Goal: Task Accomplishment & Management: Complete application form

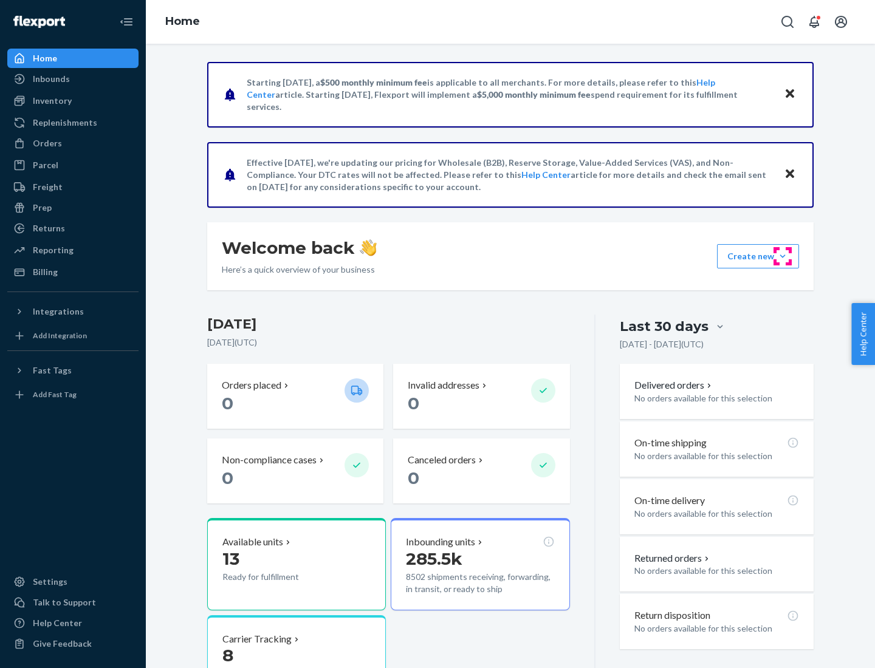
click at [783, 256] on button "Create new Create new inbound Create new order Create new product" at bounding box center [758, 256] width 82 height 24
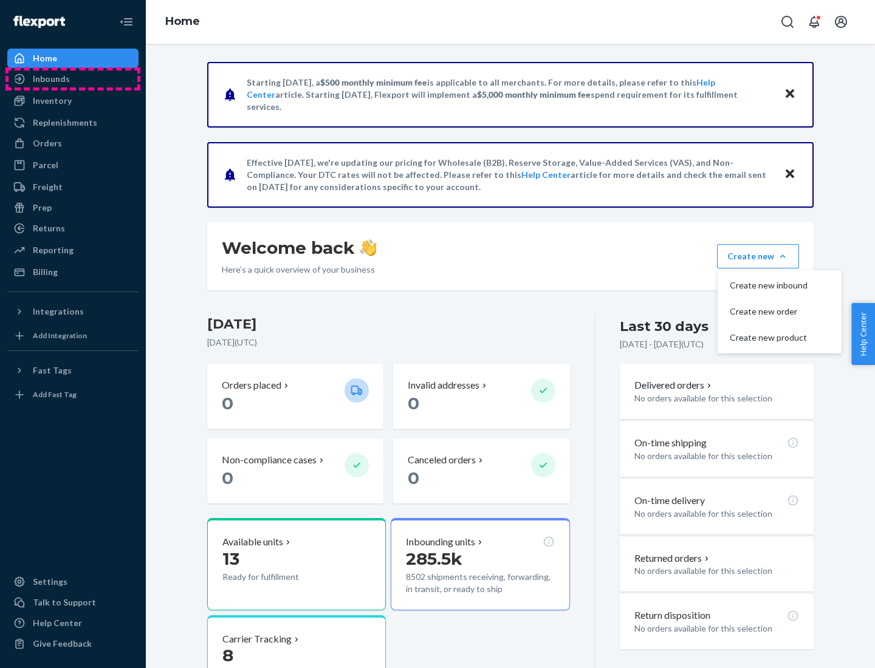
click at [73, 79] on div "Inbounds" at bounding box center [73, 78] width 129 height 17
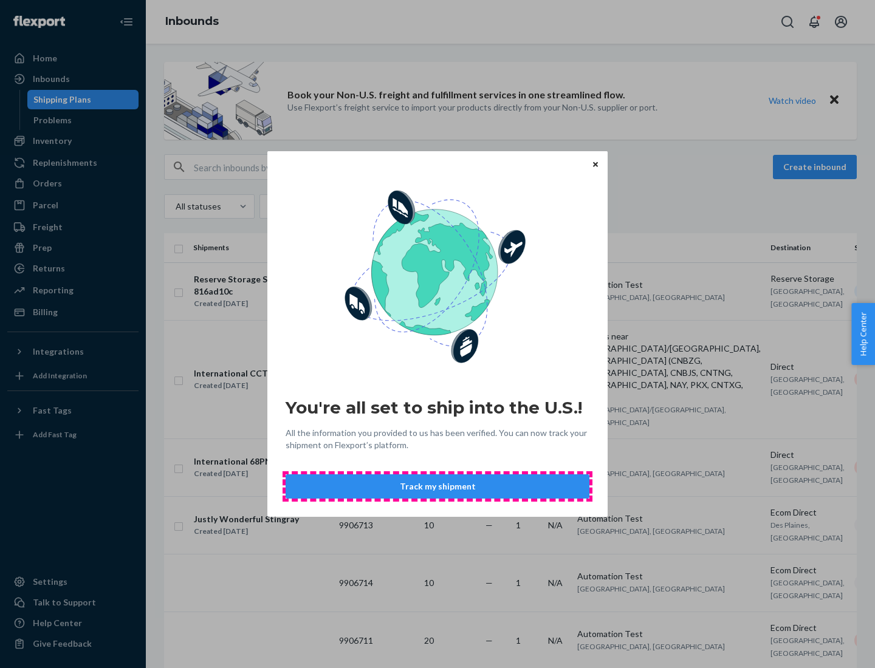
click at [438, 487] on button "Track my shipment" at bounding box center [438, 487] width 304 height 24
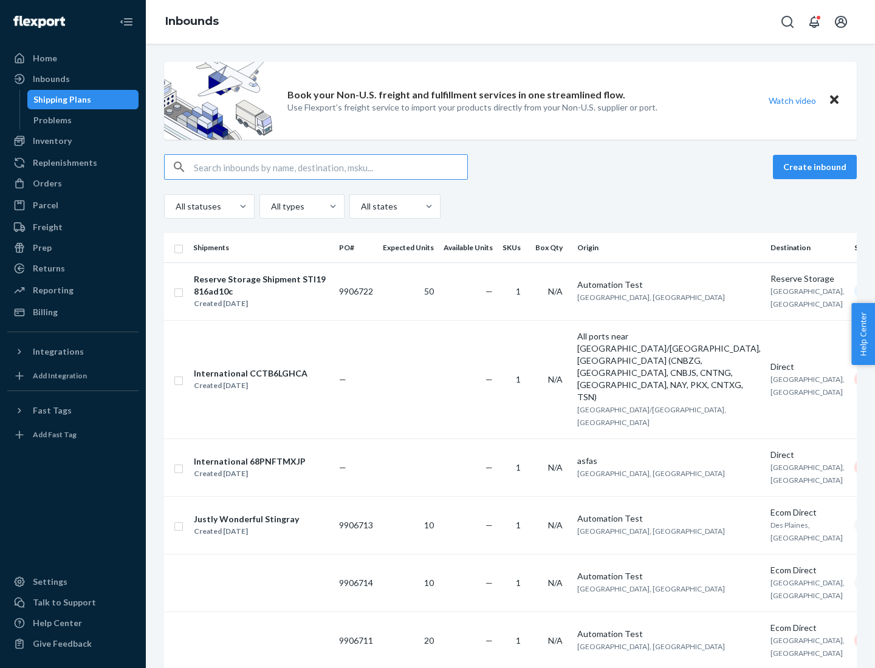
click at [817, 167] on button "Create inbound" at bounding box center [815, 167] width 84 height 24
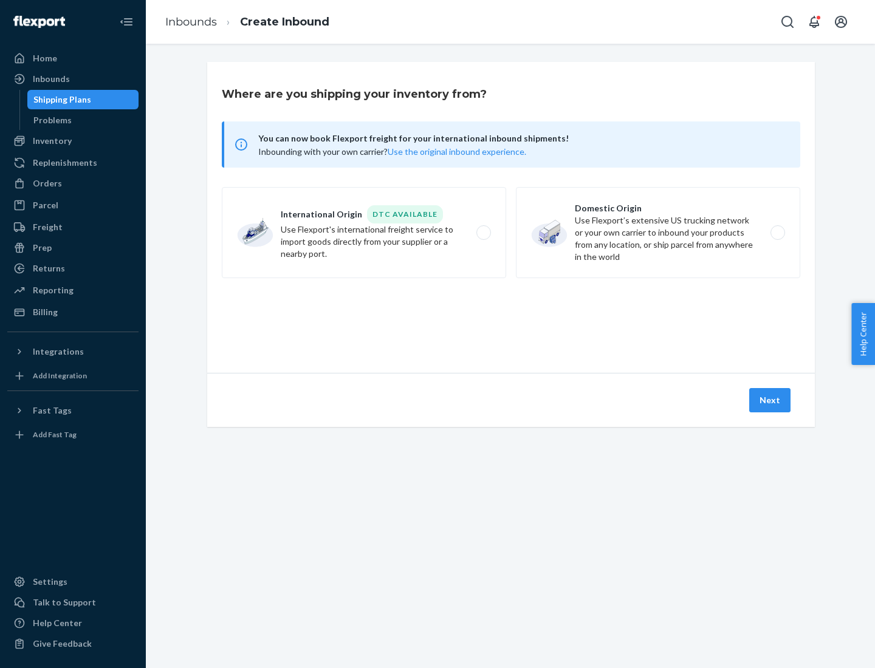
click at [364, 233] on label "International Origin DTC Available Use Flexport's international freight service…" at bounding box center [364, 232] width 284 height 91
click at [483, 233] on input "International Origin DTC Available Use Flexport's international freight service…" at bounding box center [487, 233] width 8 height 8
radio input "true"
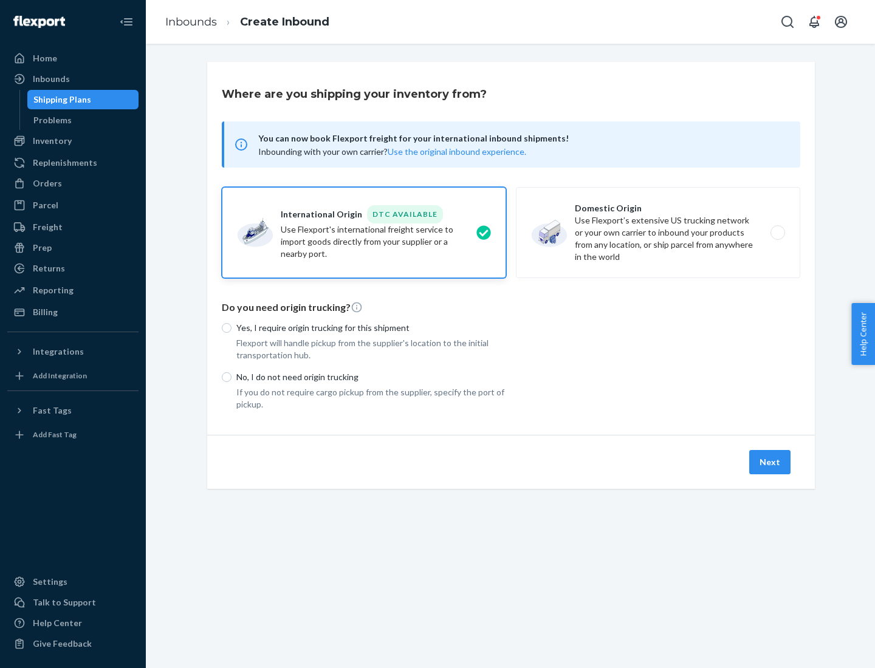
click at [371, 377] on p "No, I do not need origin trucking" at bounding box center [371, 377] width 270 height 12
click at [232, 377] on input "No, I do not need origin trucking" at bounding box center [227, 377] width 10 height 10
radio input "true"
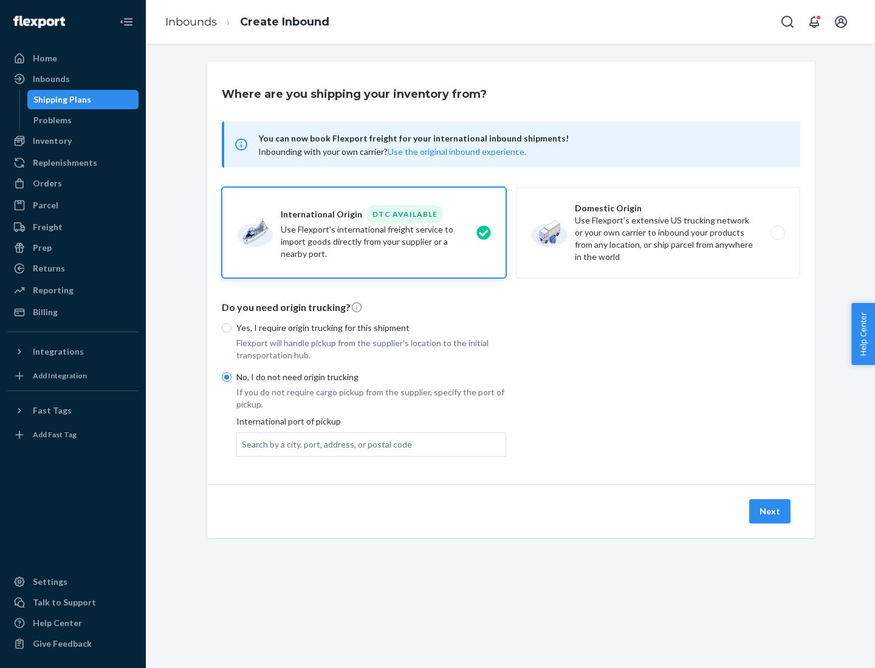
click at [324, 444] on div "Search by a city, port, address, or postal code" at bounding box center [327, 445] width 170 height 12
click at [243, 444] on input "Search by a city, port, address, or postal code" at bounding box center [242, 445] width 1 height 12
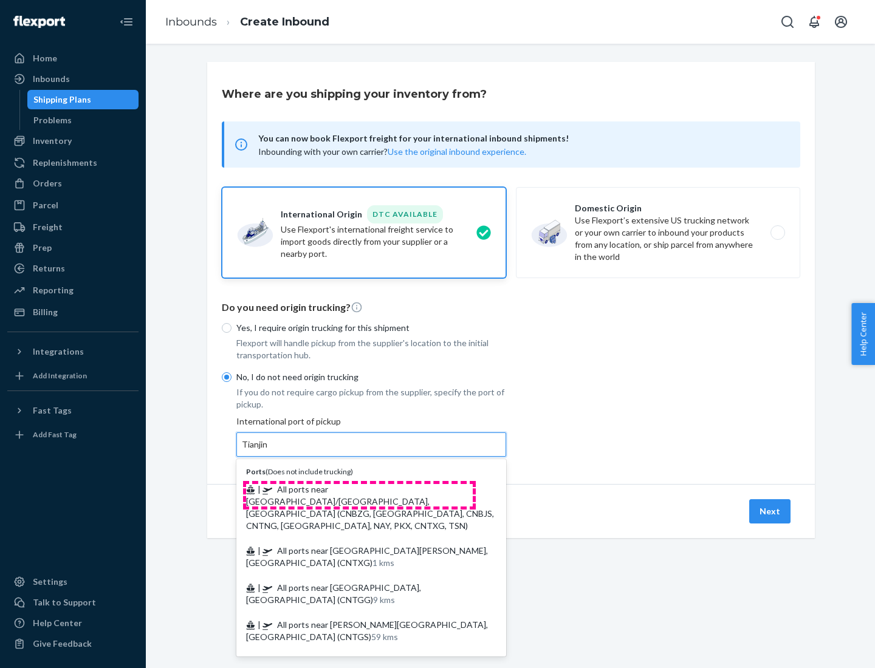
click at [359, 489] on span "| All ports near [GEOGRAPHIC_DATA]/[GEOGRAPHIC_DATA], [GEOGRAPHIC_DATA] (CNBZG,…" at bounding box center [370, 507] width 248 height 47
click at [269, 451] on input "Tianjin" at bounding box center [255, 445] width 27 height 12
type input "All ports near [GEOGRAPHIC_DATA]/[GEOGRAPHIC_DATA], [GEOGRAPHIC_DATA] (CNBZG, […"
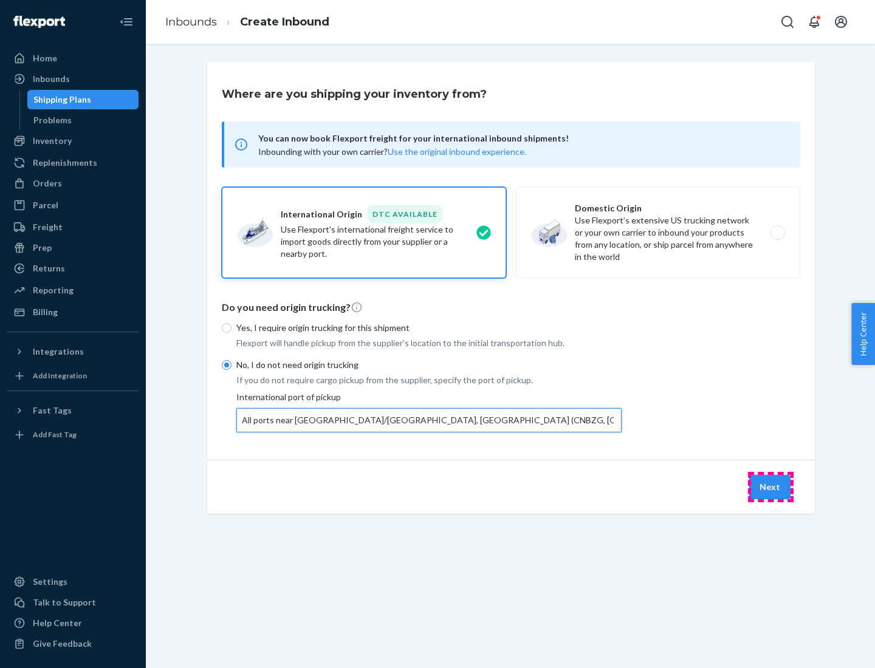
click at [771, 487] on button "Next" at bounding box center [769, 487] width 41 height 24
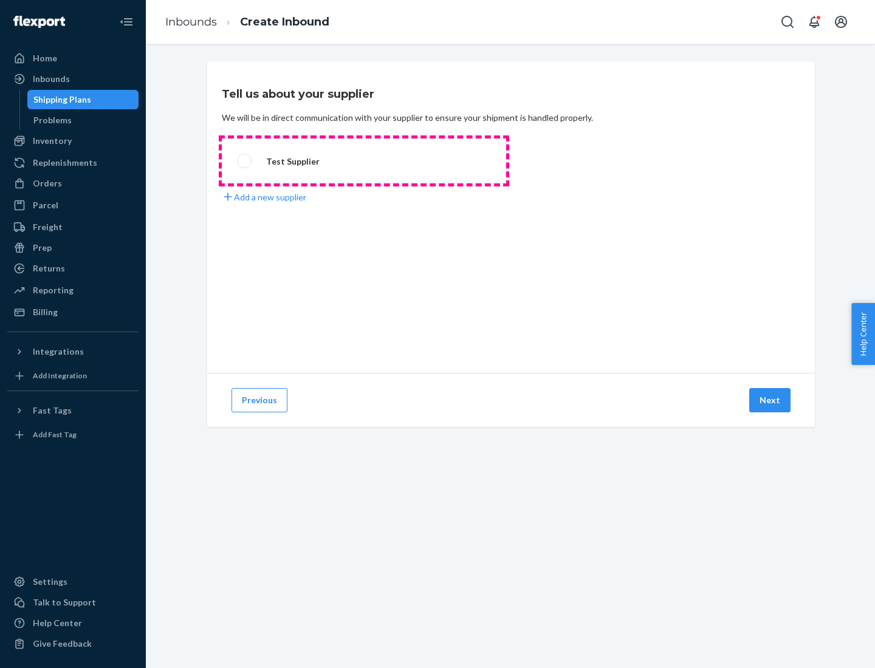
click at [364, 161] on label "Test Supplier" at bounding box center [364, 161] width 284 height 45
click at [245, 161] on input "Test Supplier" at bounding box center [241, 161] width 8 height 8
radio input "true"
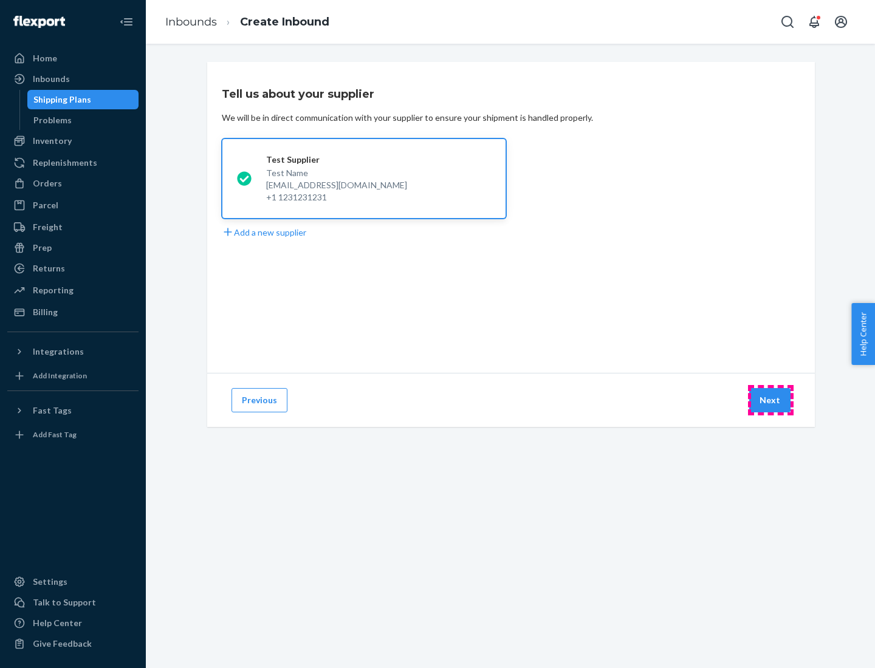
click at [771, 400] on button "Next" at bounding box center [769, 400] width 41 height 24
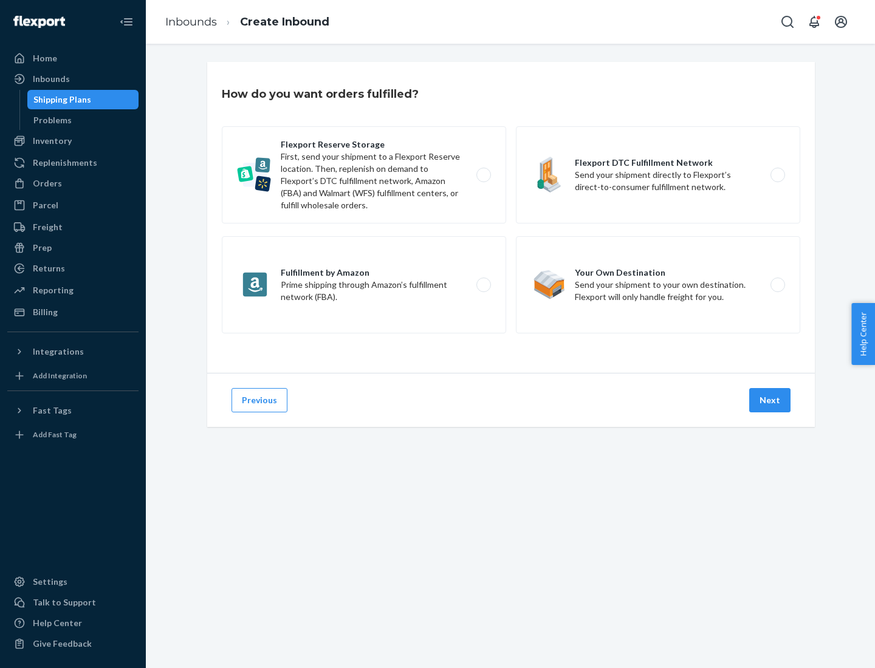
click at [511, 218] on div "Flexport Reserve Storage First, send your shipment to a Flexport Reserve locati…" at bounding box center [511, 231] width 578 height 210
click at [658, 175] on label "Flexport DTC Fulfillment Network Send your shipment directly to Flexport’s dire…" at bounding box center [658, 174] width 284 height 97
click at [777, 175] on input "Flexport DTC Fulfillment Network Send your shipment directly to Flexport’s dire…" at bounding box center [781, 175] width 8 height 8
radio input "true"
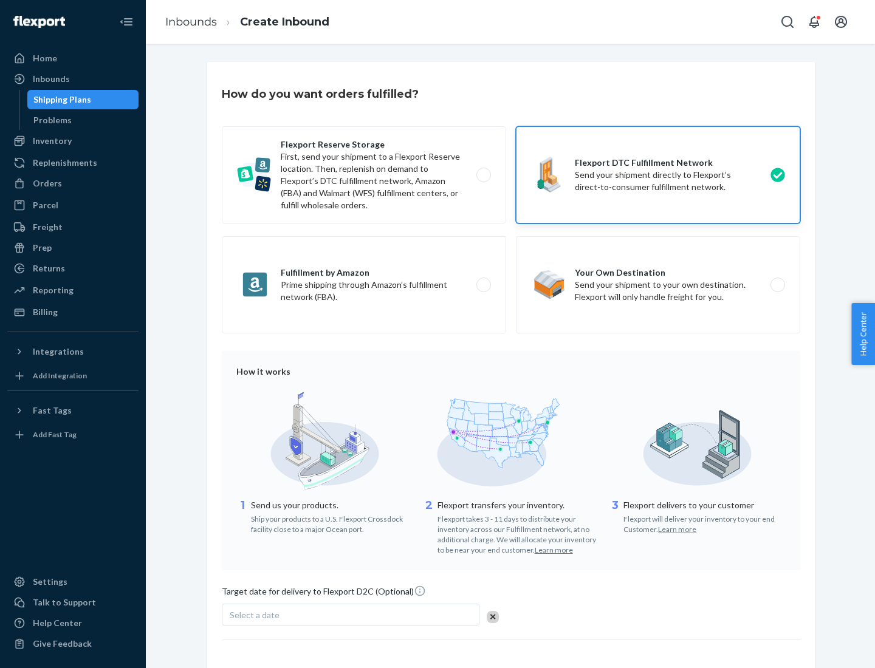
scroll to position [89, 0]
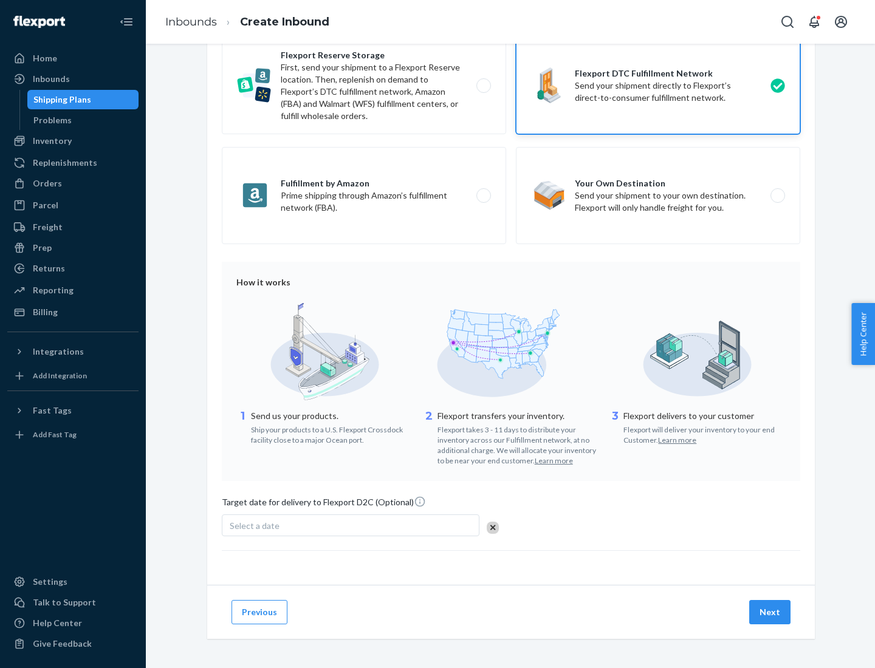
click at [771, 612] on button "Next" at bounding box center [769, 612] width 41 height 24
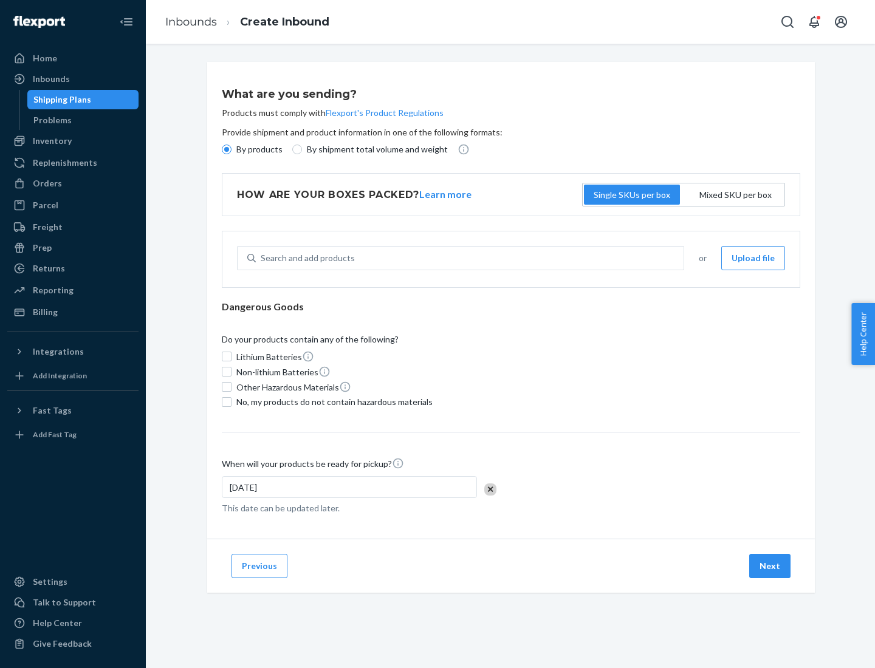
click at [258, 149] on p "By products" at bounding box center [259, 149] width 46 height 12
click at [232, 149] on input "By products" at bounding box center [227, 150] width 10 height 10
click at [306, 258] on div "Search and add products" at bounding box center [308, 258] width 94 height 12
click at [262, 258] on input "Search and add products" at bounding box center [261, 258] width 1 height 12
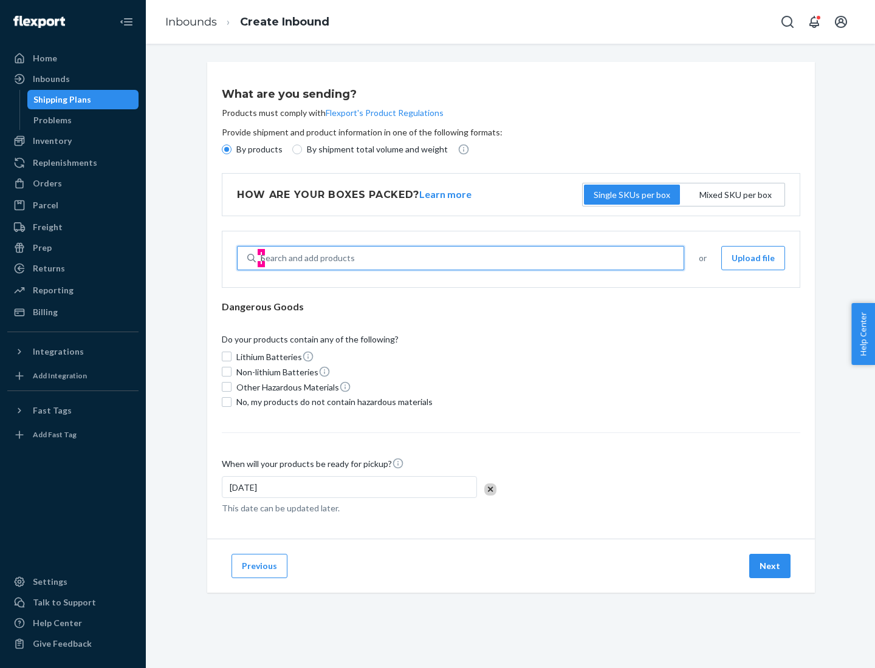
type input "basic"
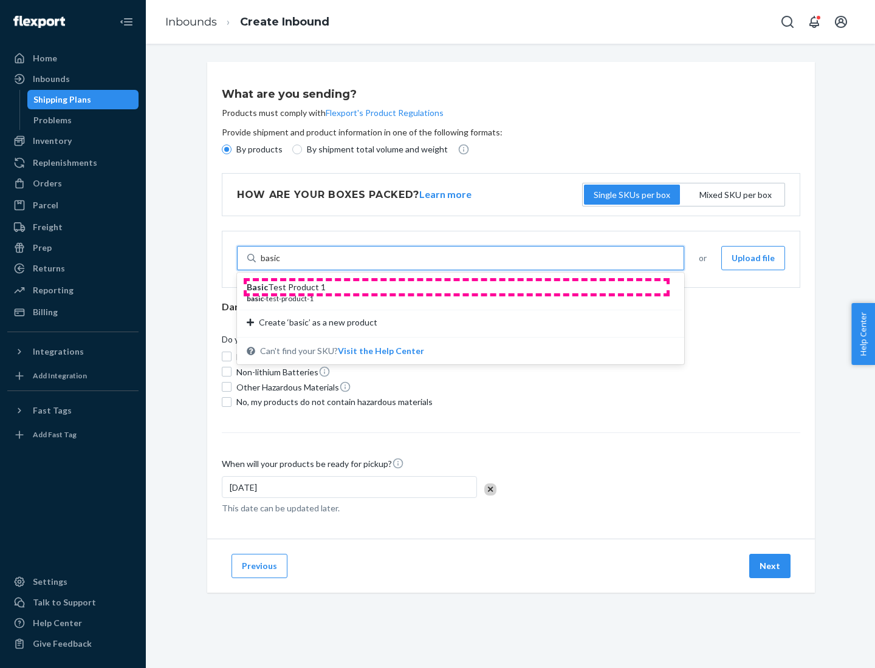
click at [456, 287] on div "Basic Test Product 1" at bounding box center [456, 287] width 418 height 12
click at [281, 264] on input "basic" at bounding box center [271, 258] width 20 height 12
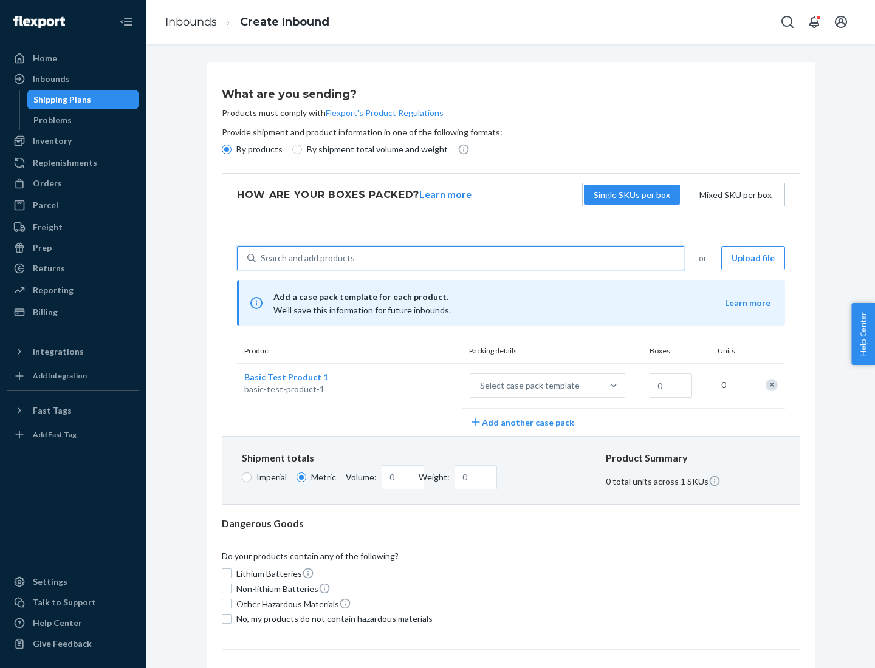
scroll to position [30, 0]
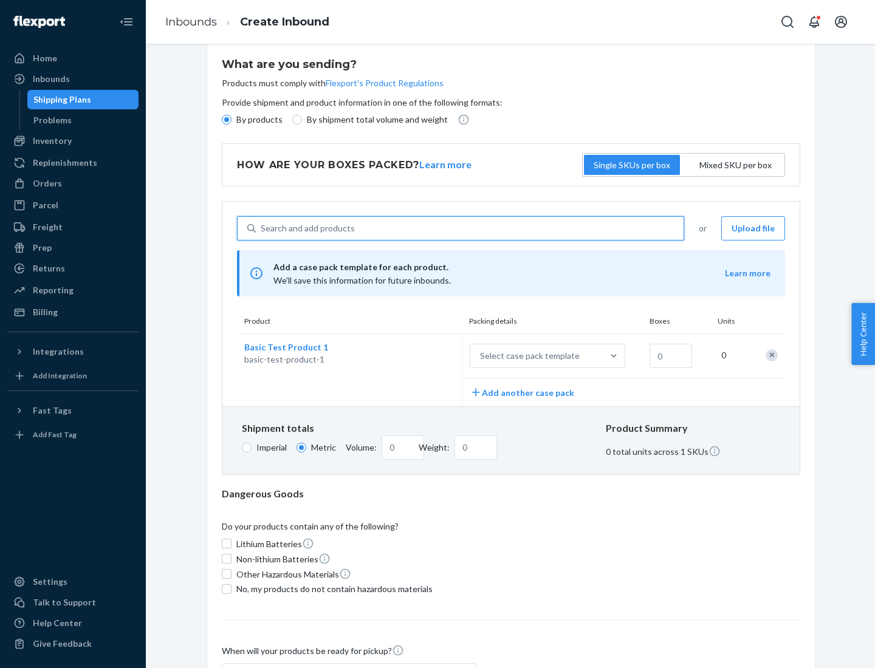
click at [527, 356] on div "Select case pack template" at bounding box center [530, 356] width 100 height 12
click at [420, 356] on input "Select case pack template" at bounding box center [420, 356] width 0 height 0
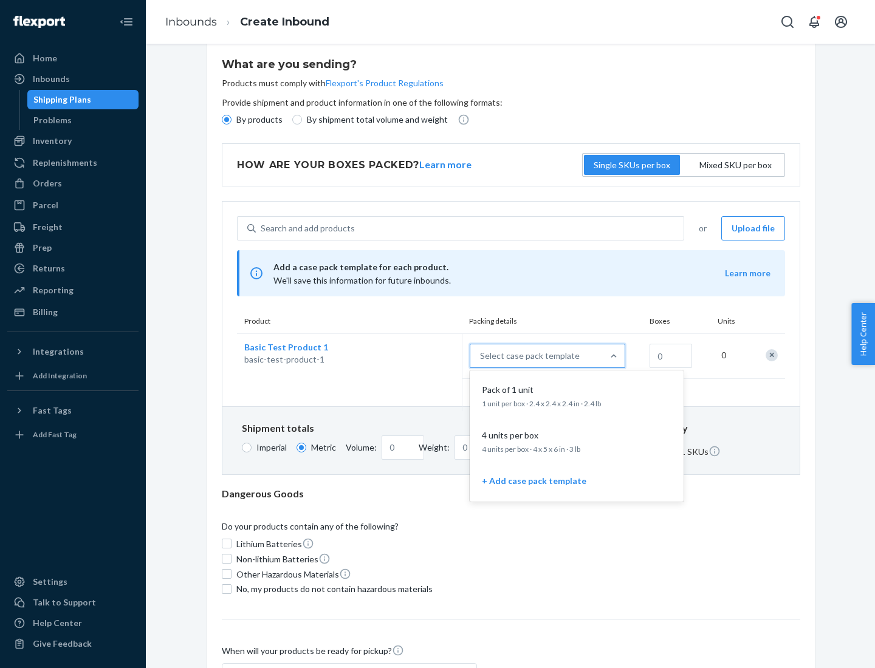
scroll to position [70, 0]
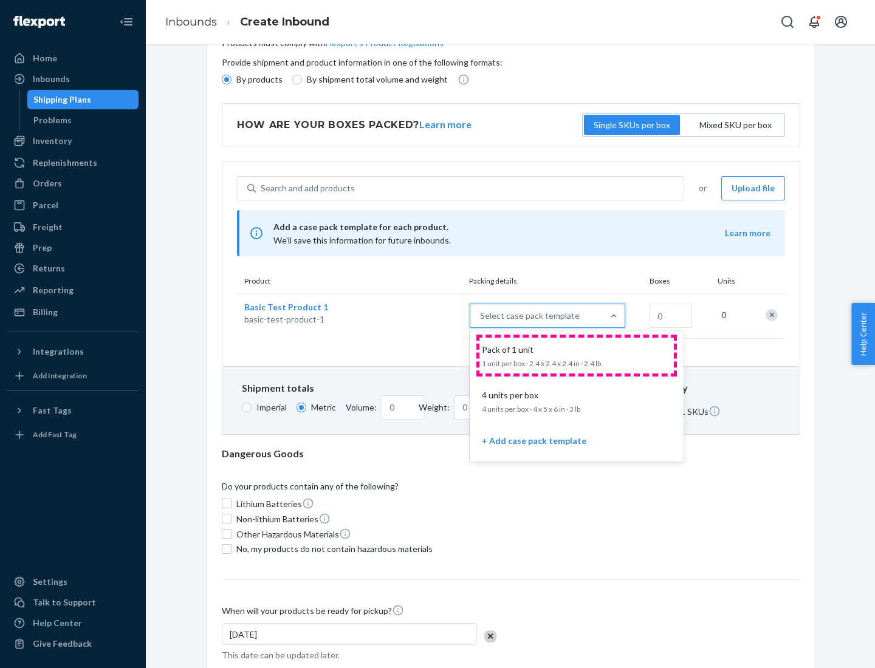
click at [577, 355] on div "Pack of 1 unit" at bounding box center [574, 350] width 194 height 12
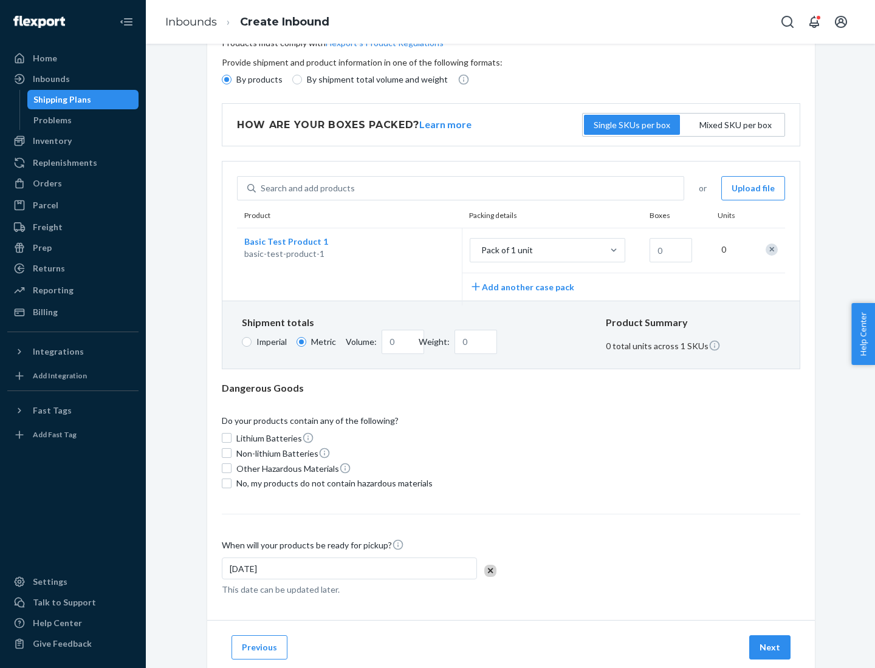
scroll to position [0, 0]
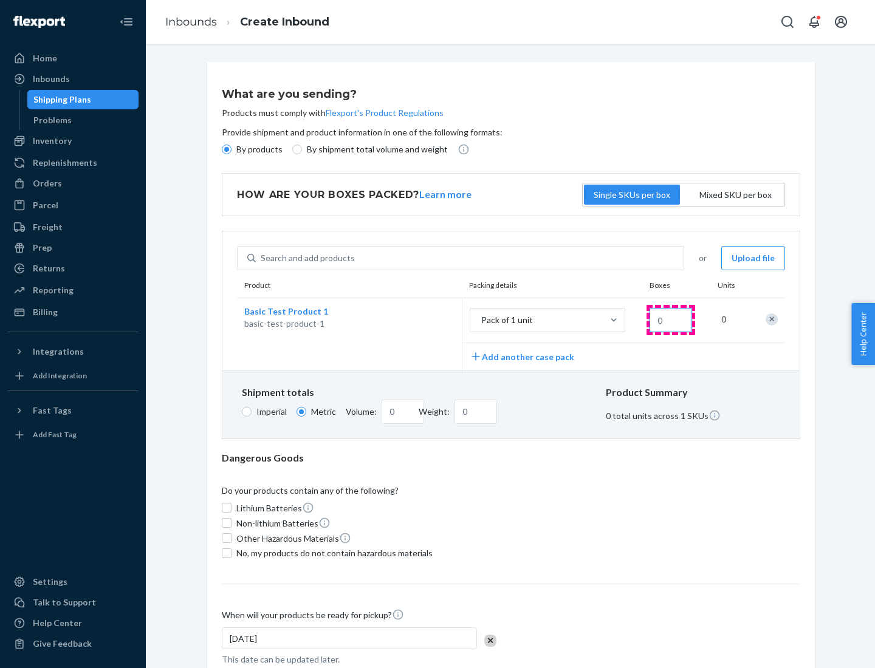
type input "1.09"
type input "1"
type input "10.89"
type input "10"
type input "0.02"
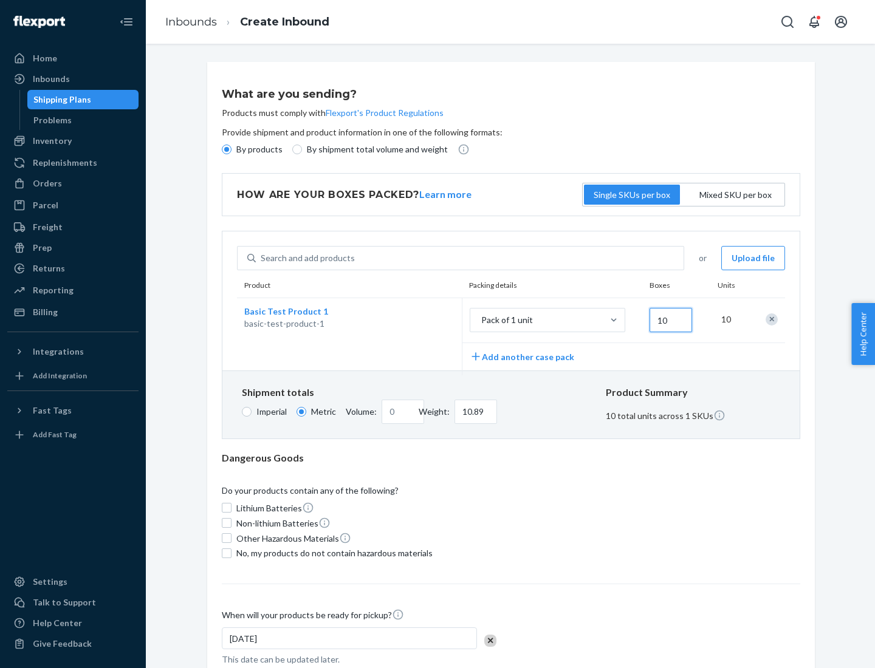
type input "108.86"
type input "100"
type input "0.23"
type input "1088.62"
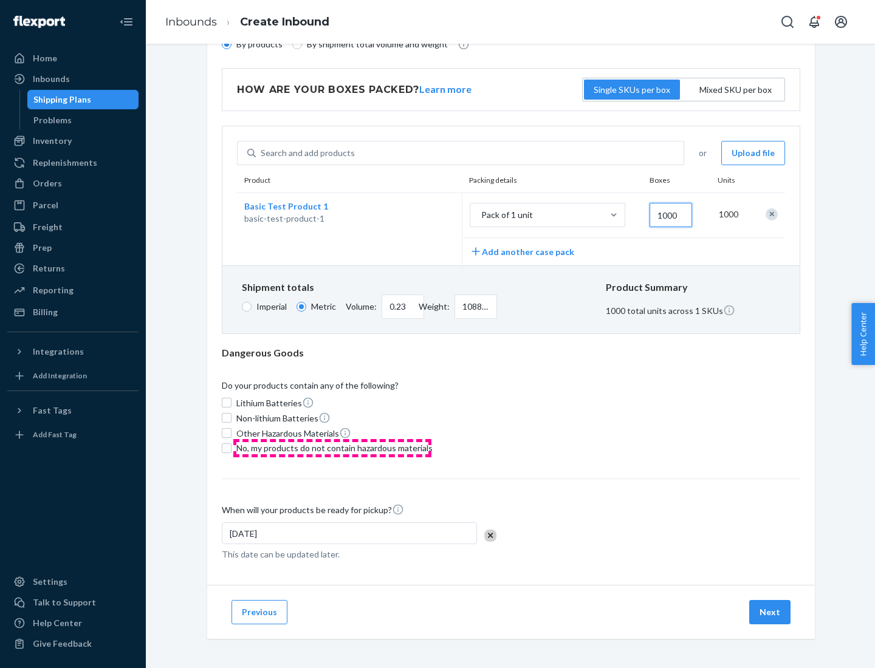
type input "1000"
click at [332, 448] on span "No, my products do not contain hazardous materials" at bounding box center [334, 448] width 196 height 12
click at [232, 448] on input "No, my products do not contain hazardous materials" at bounding box center [227, 449] width 10 height 10
checkbox input "true"
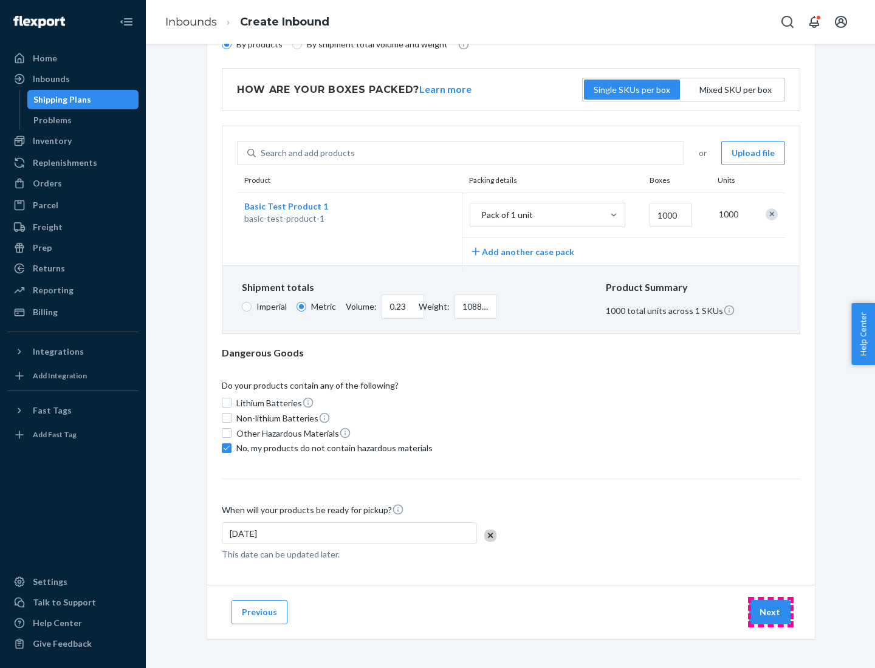
click at [771, 612] on button "Next" at bounding box center [769, 612] width 41 height 24
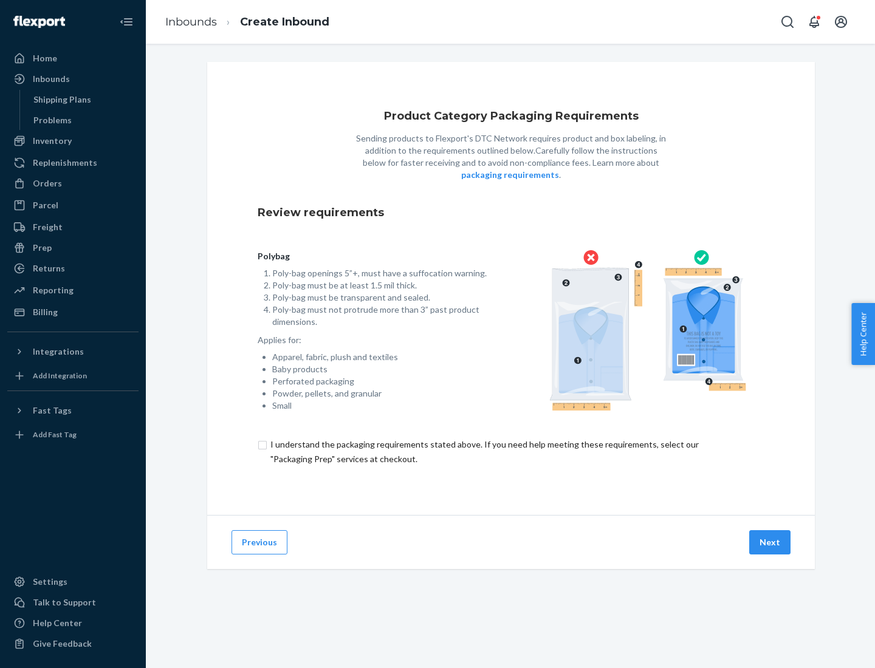
click at [511, 451] on input "checkbox" at bounding box center [511, 452] width 507 height 29
checkbox input "true"
click at [771, 542] on button "Next" at bounding box center [769, 542] width 41 height 24
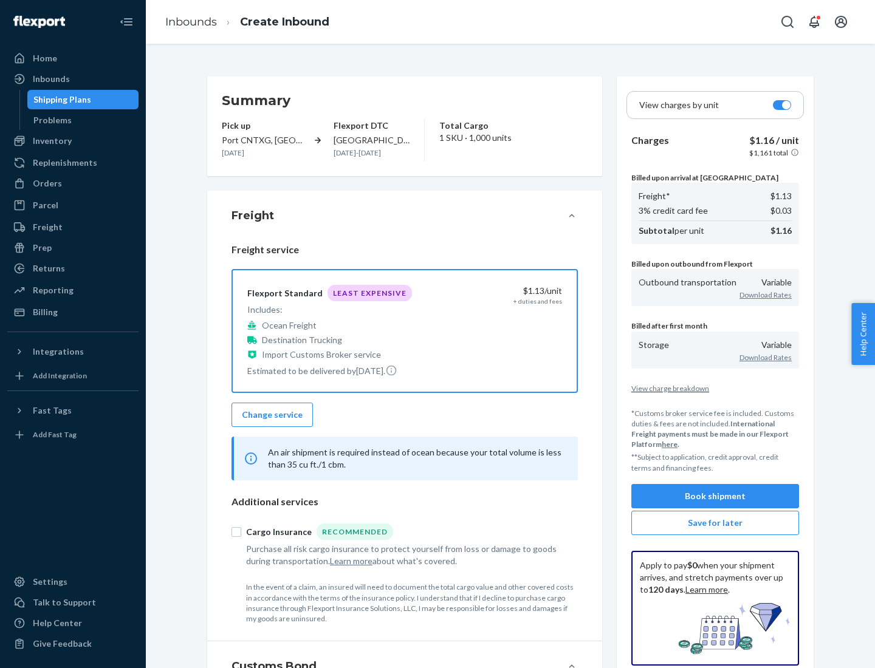
scroll to position [140, 0]
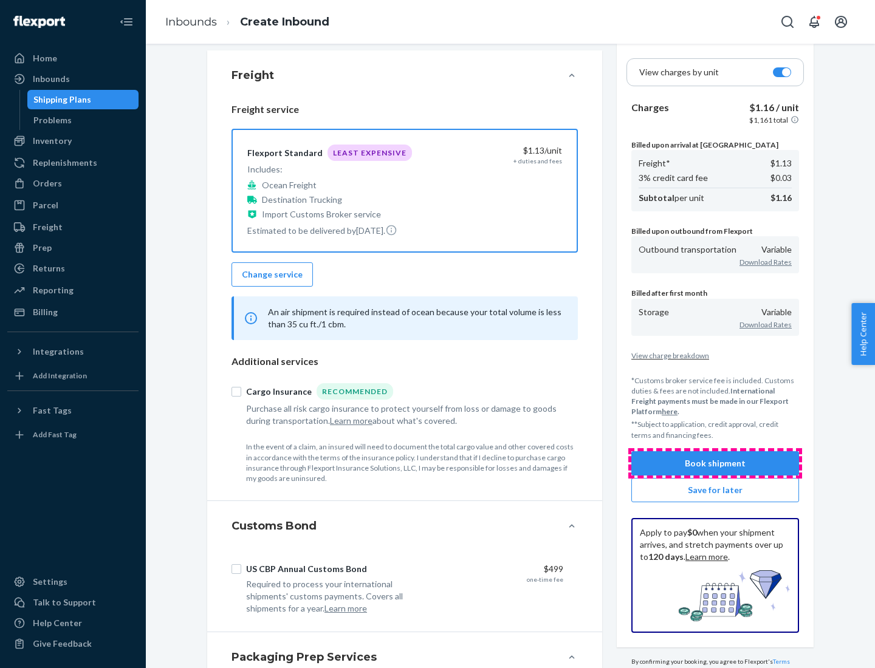
click at [715, 463] on button "Book shipment" at bounding box center [715, 463] width 168 height 24
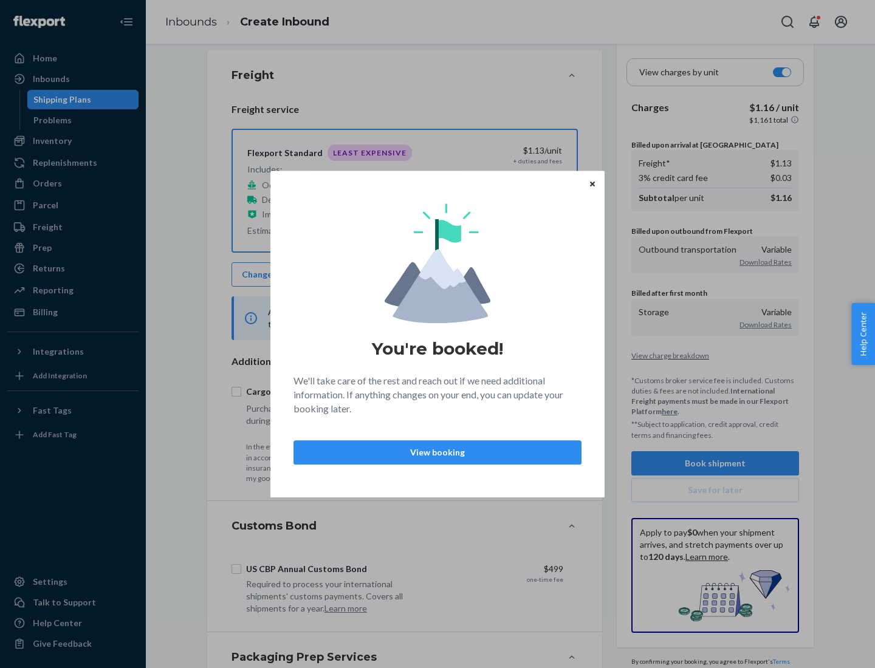
click at [438, 452] on p "View booking" at bounding box center [437, 453] width 267 height 12
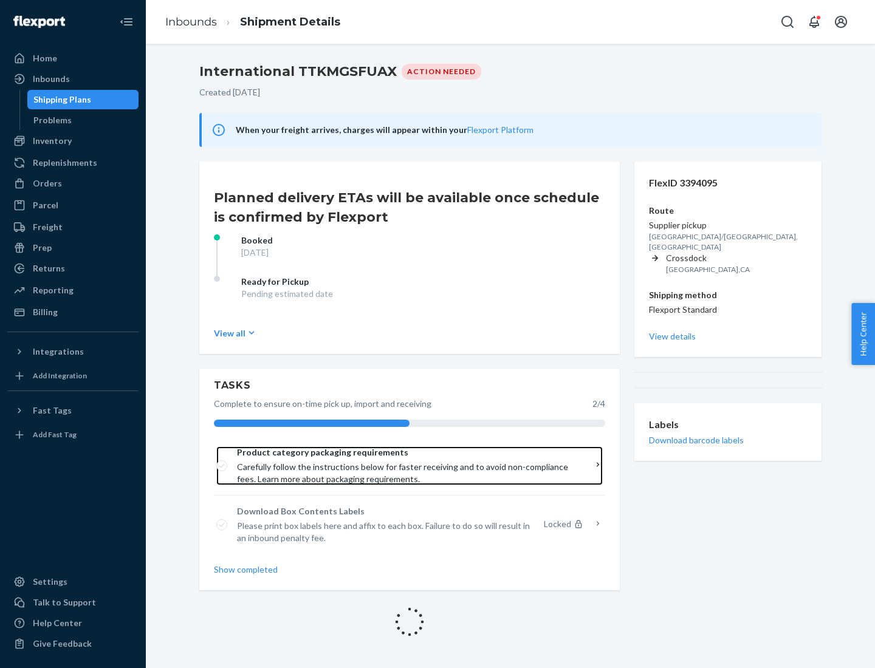
click at [405, 453] on span "Product category packaging requirements" at bounding box center [405, 453] width 337 height 12
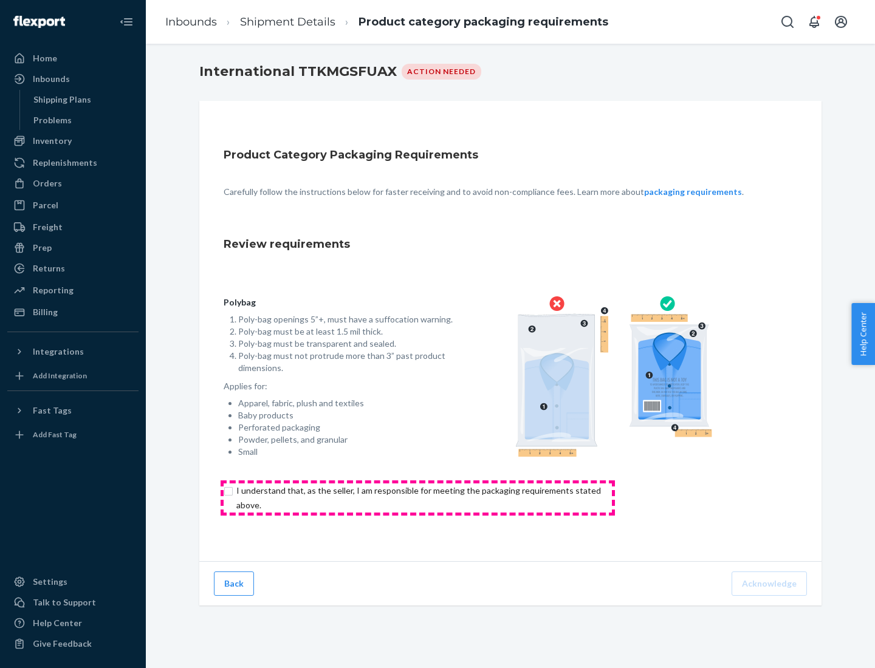
click at [417, 498] on input "checkbox" at bounding box center [426, 498] width 404 height 29
checkbox input "true"
